Goal: Information Seeking & Learning: Learn about a topic

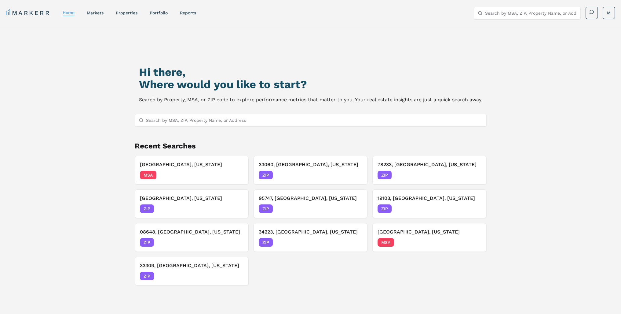
click at [213, 123] on input "Search by MSA, ZIP, Property Name, or Address" at bounding box center [314, 120] width 337 height 12
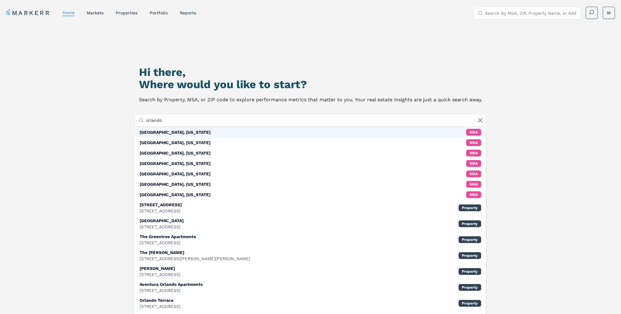
type input "orlando"
click at [166, 133] on div "[GEOGRAPHIC_DATA], [US_STATE]" at bounding box center [175, 132] width 71 height 6
